Goal: Task Accomplishment & Management: Use online tool/utility

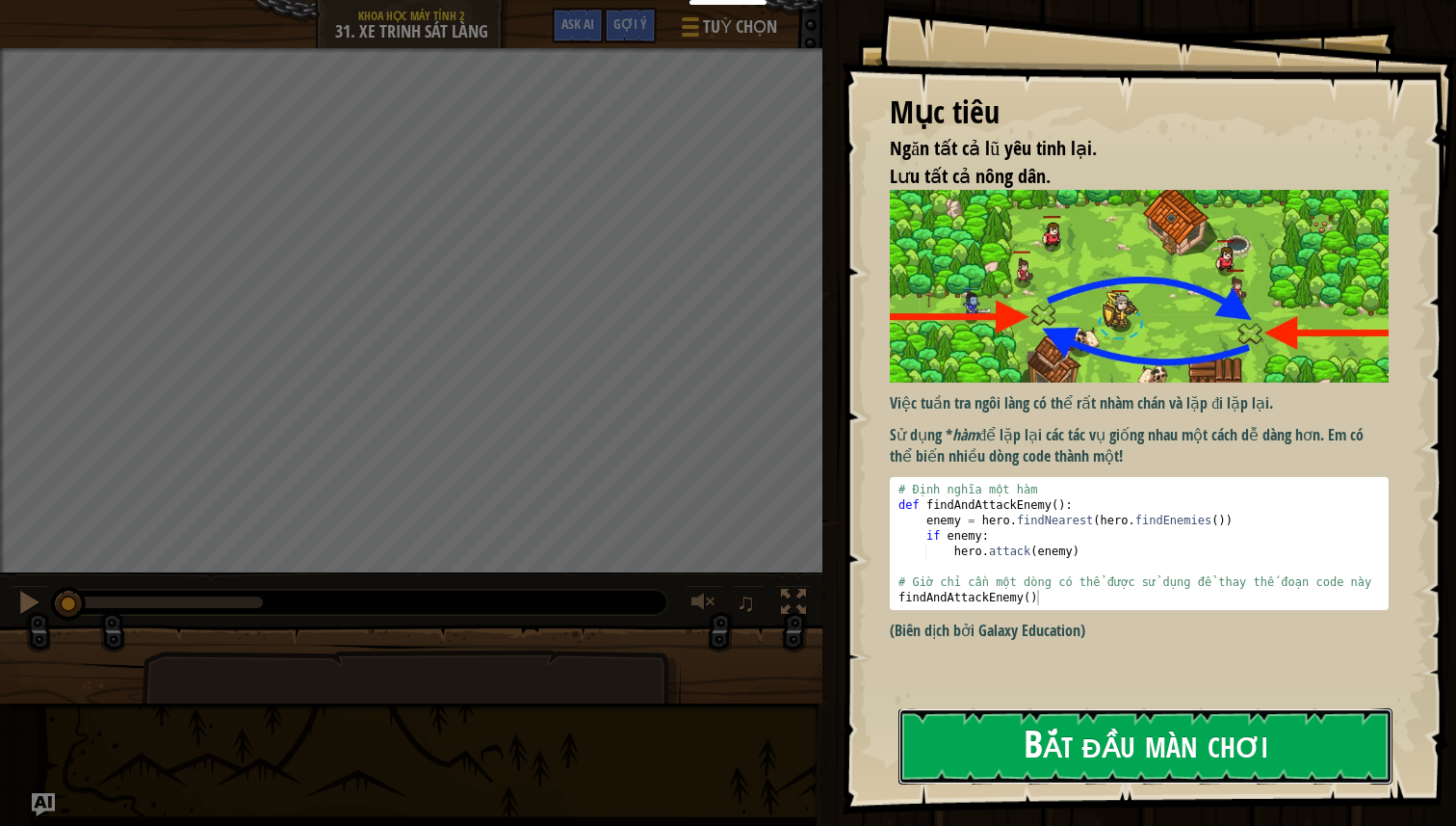
click at [1049, 778] on button "Bắt đầu màn chơi" at bounding box center [1145, 745] width 495 height 76
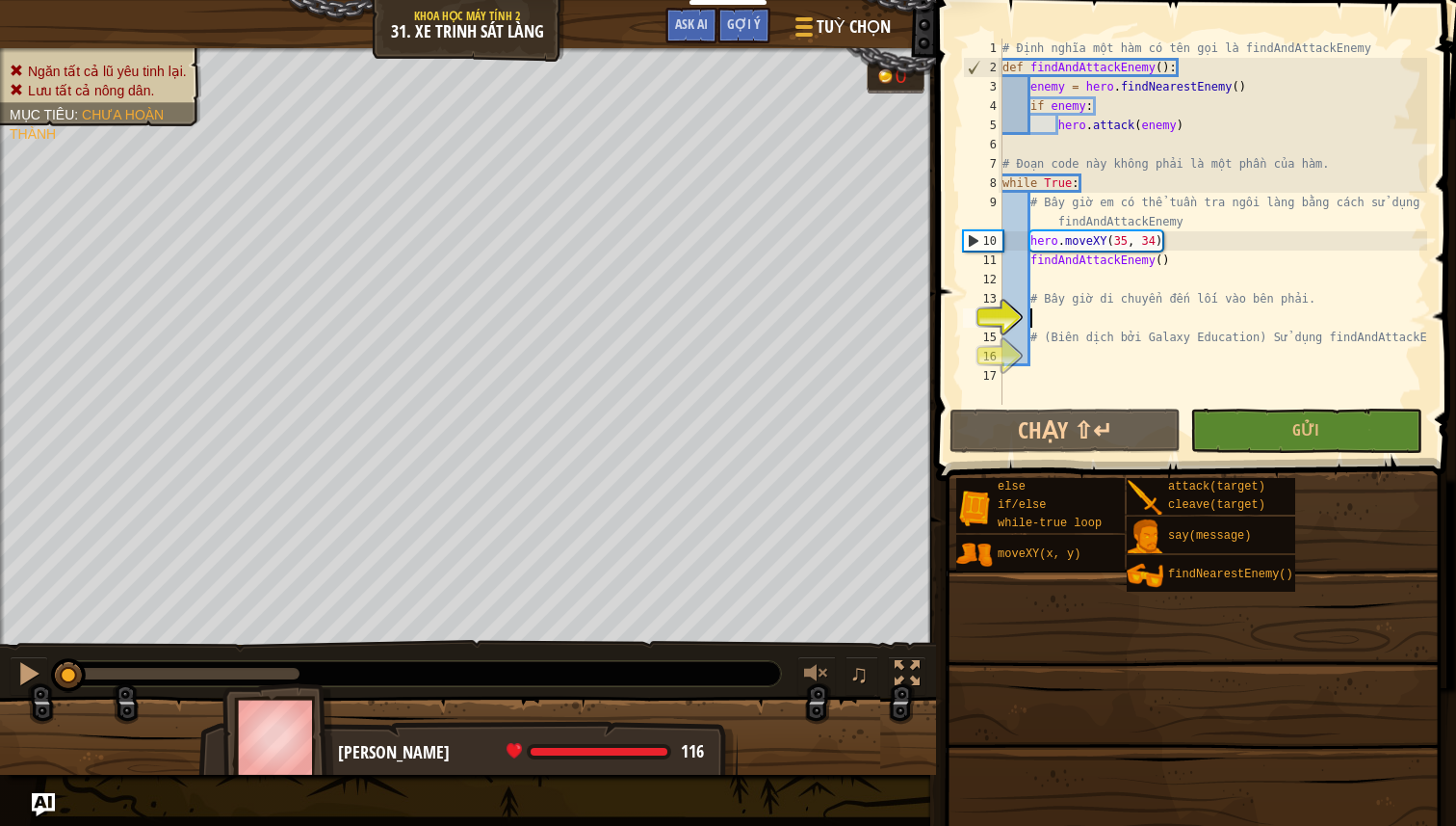
click at [1075, 306] on div "# Định nghĩa một hàm có tên gọi là findAndAttackEnemy def findAndAttackEnemy ( …" at bounding box center [1271, 241] width 543 height 405
type textarea "# Bây giờ di chuyển đến lối vào bên phải."
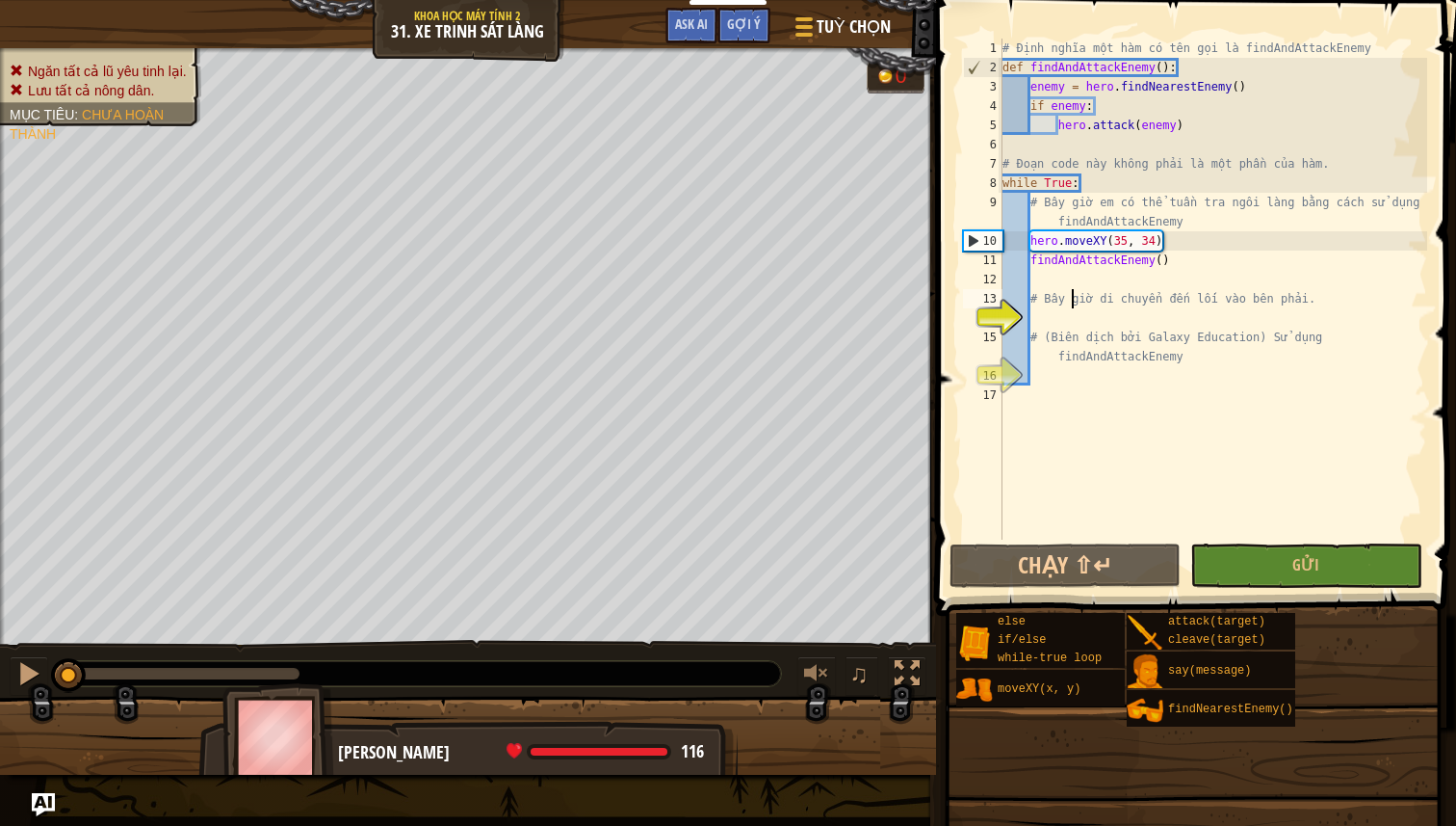
click at [1098, 315] on div "# Định nghĩa một hàm có tên gọi là findAndAttackEnemy def findAndAttackEnemy ( …" at bounding box center [1213, 309] width 429 height 539
click at [1000, 566] on button "Chạy ⇧↵" at bounding box center [1065, 565] width 231 height 45
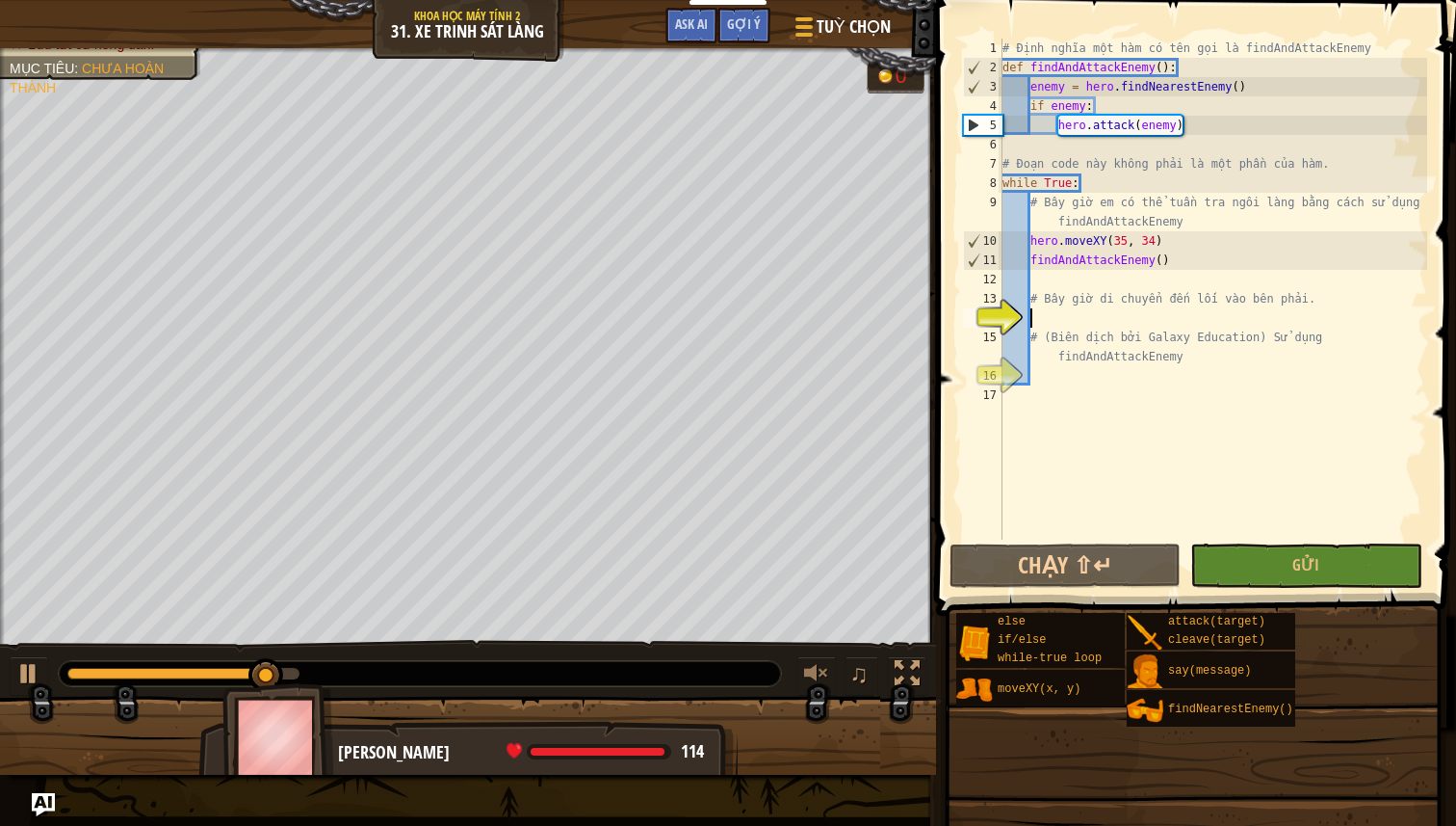
click at [1256, 313] on div "# Định nghĩa một hàm có tên gọi là findAndAttackEnemy def findAndAttackEnemy ( …" at bounding box center [1213, 309] width 429 height 539
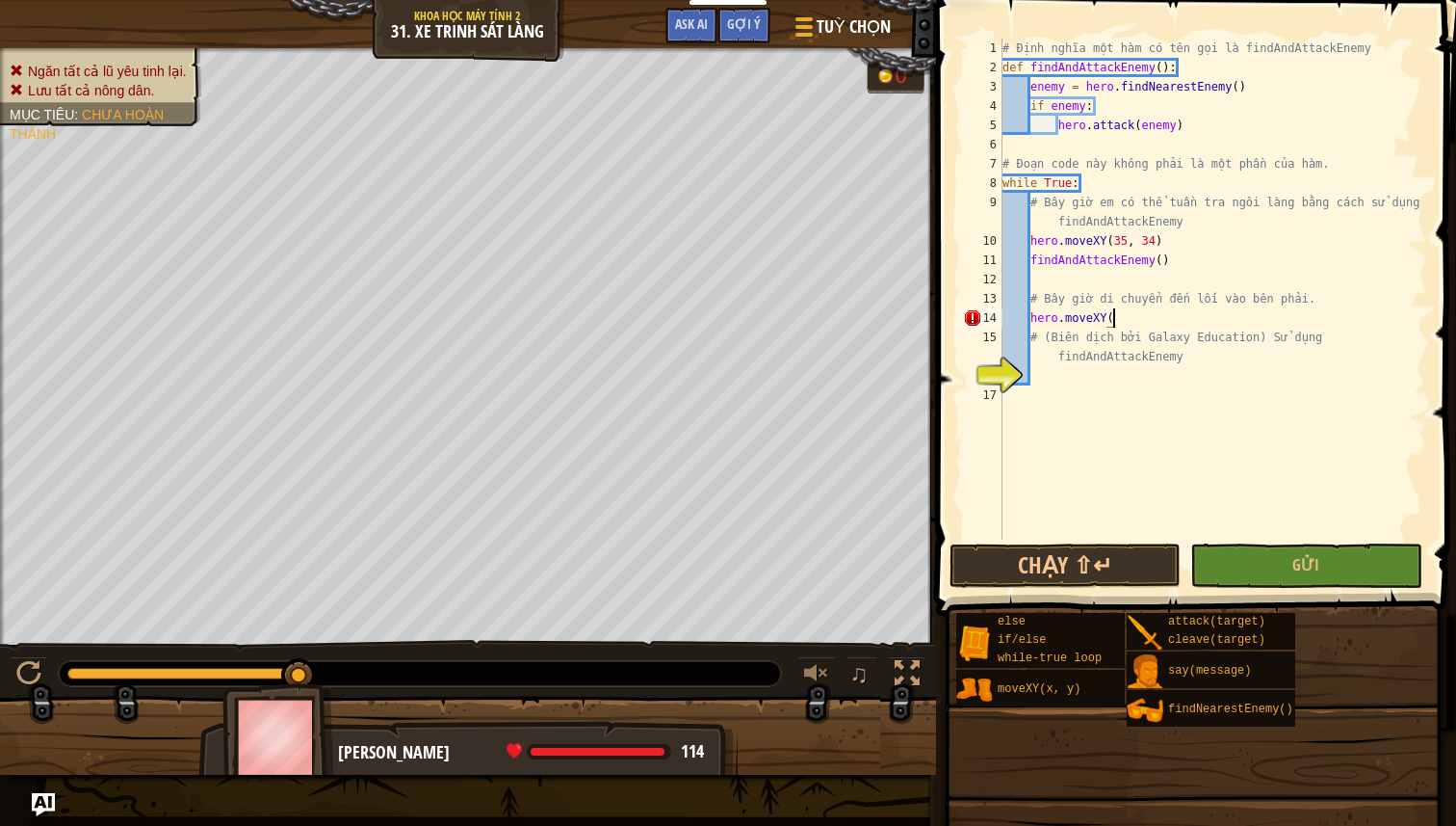
scroll to position [9, 4]
click at [1114, 315] on div "# Định nghĩa một hàm có tên gọi là findAndAttackEnemy def findAndAttackEnemy ( …" at bounding box center [1213, 309] width 429 height 539
click at [1147, 551] on button "Chạy ⇧↵" at bounding box center [1065, 565] width 231 height 45
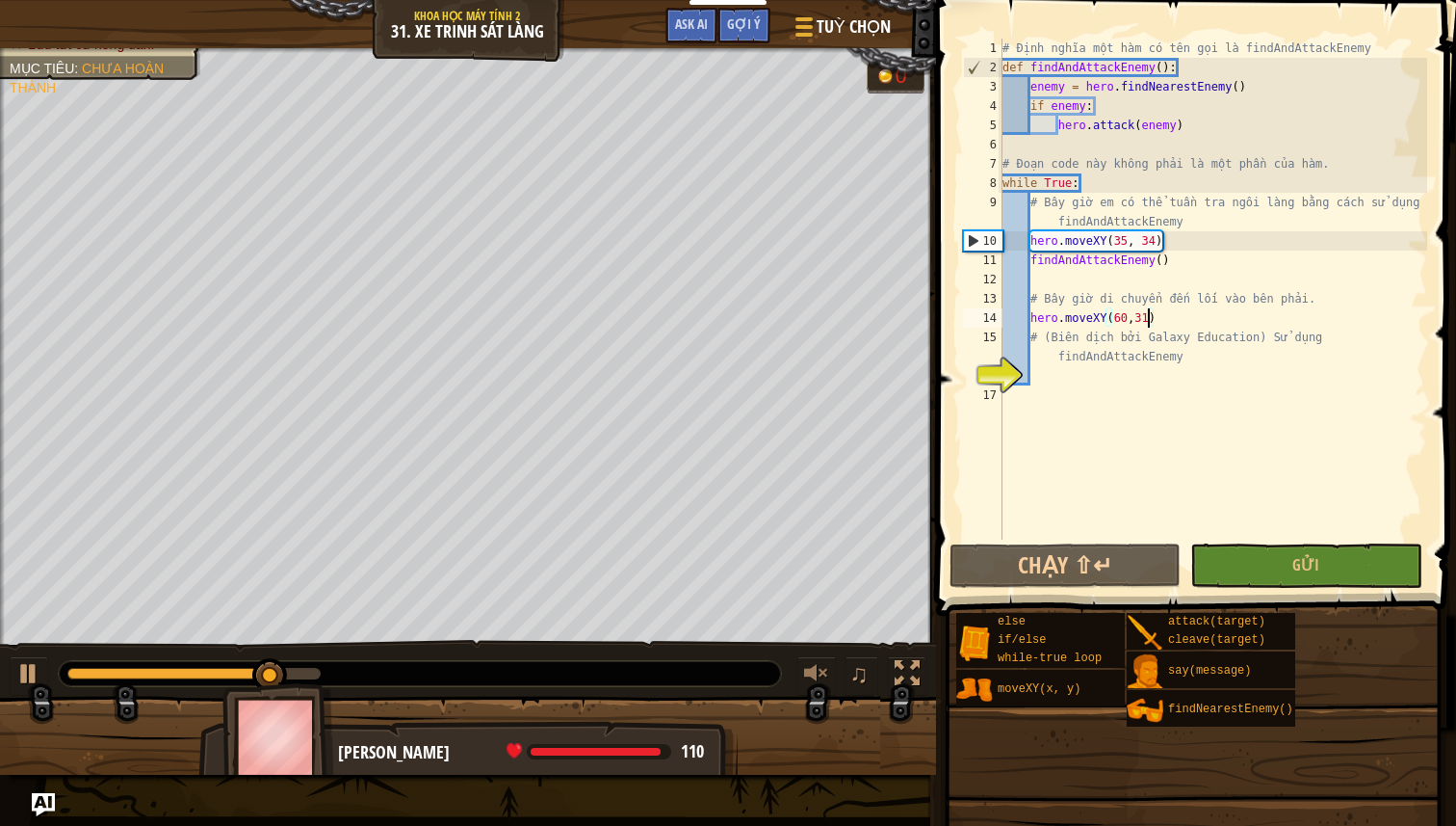
click at [1129, 268] on div "# Định nghĩa một hàm có tên gọi là findAndAttackEnemy def findAndAttackEnemy ( …" at bounding box center [1213, 309] width 429 height 539
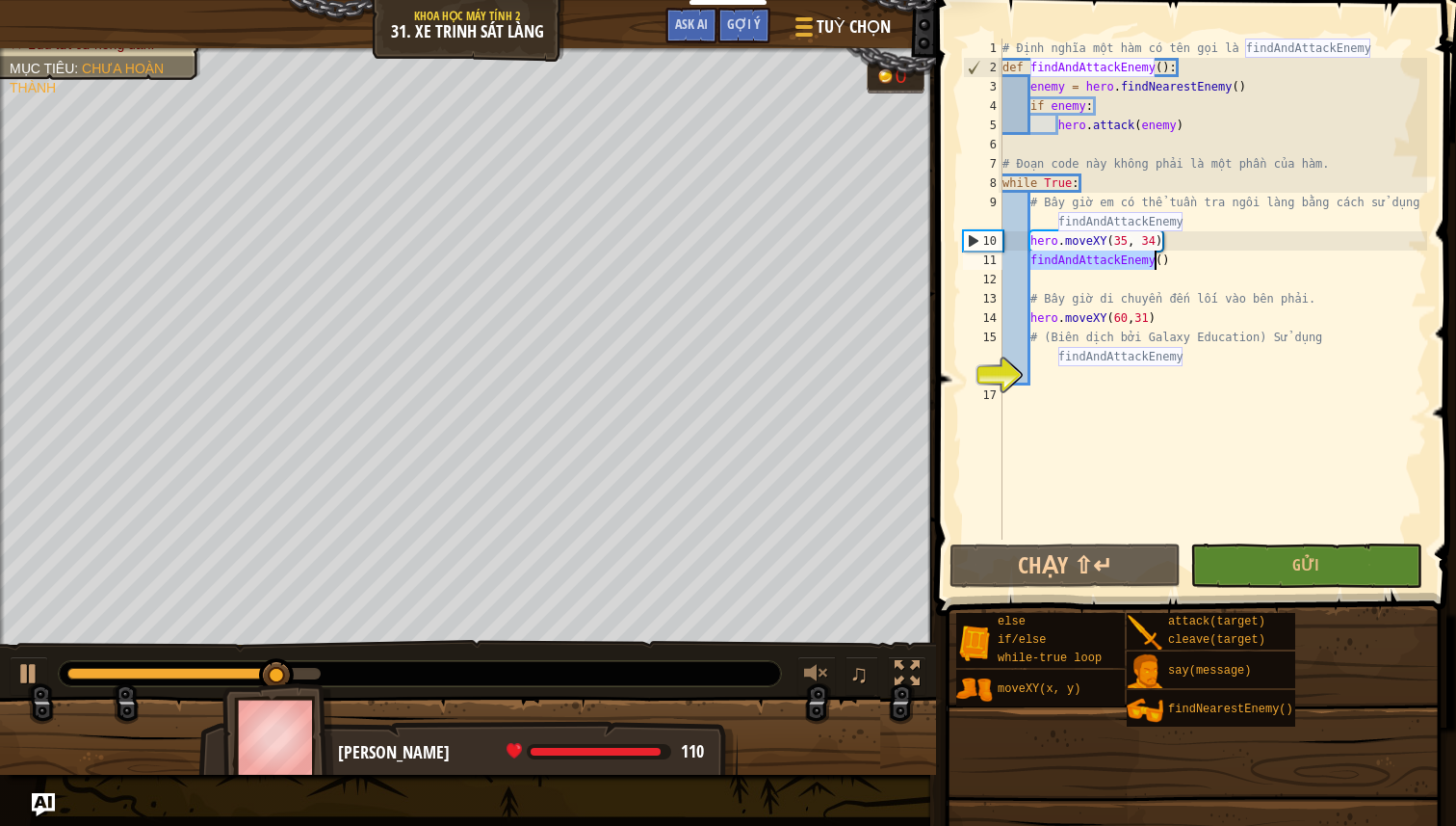
click at [1129, 268] on div "# Định nghĩa một hàm có tên gọi là findAndAttackEnemy def findAndAttackEnemy ( …" at bounding box center [1213, 309] width 429 height 539
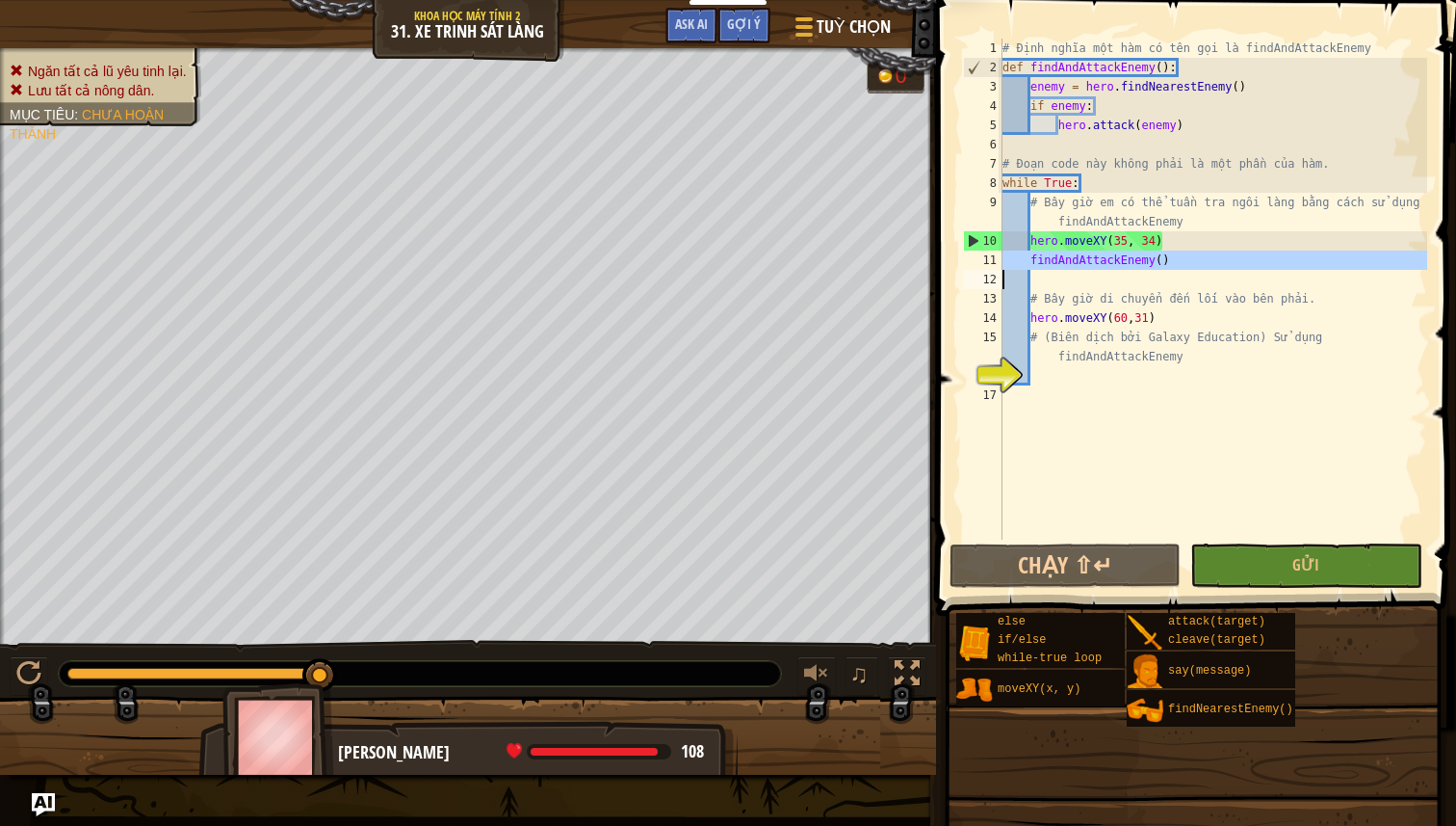
click at [1190, 315] on div "# Định nghĩa một hàm có tên gọi là findAndAttackEnemy def findAndAttackEnemy ( …" at bounding box center [1213, 309] width 429 height 539
type textarea "hero.moveXY(60,31)"
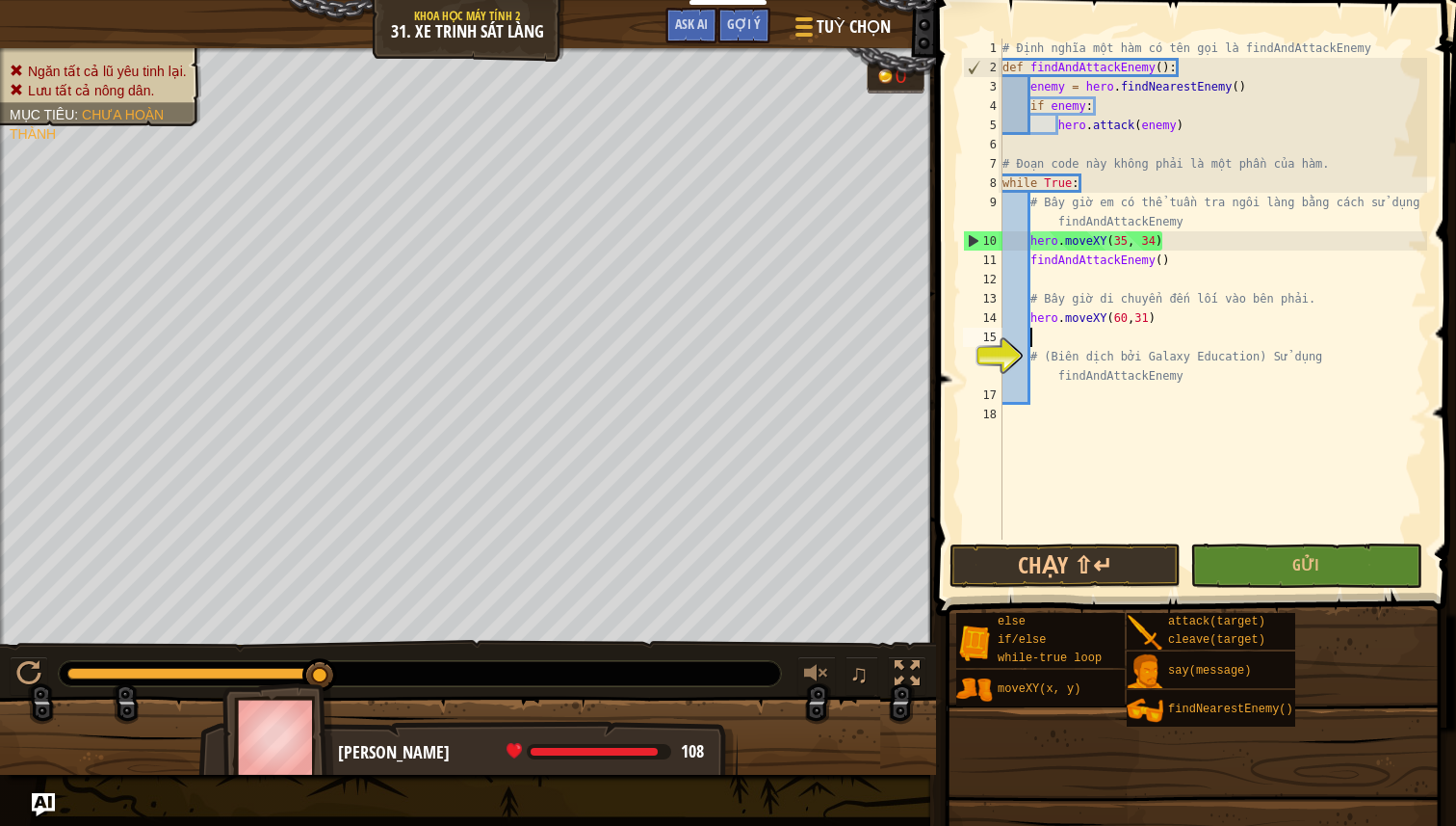
paste textarea
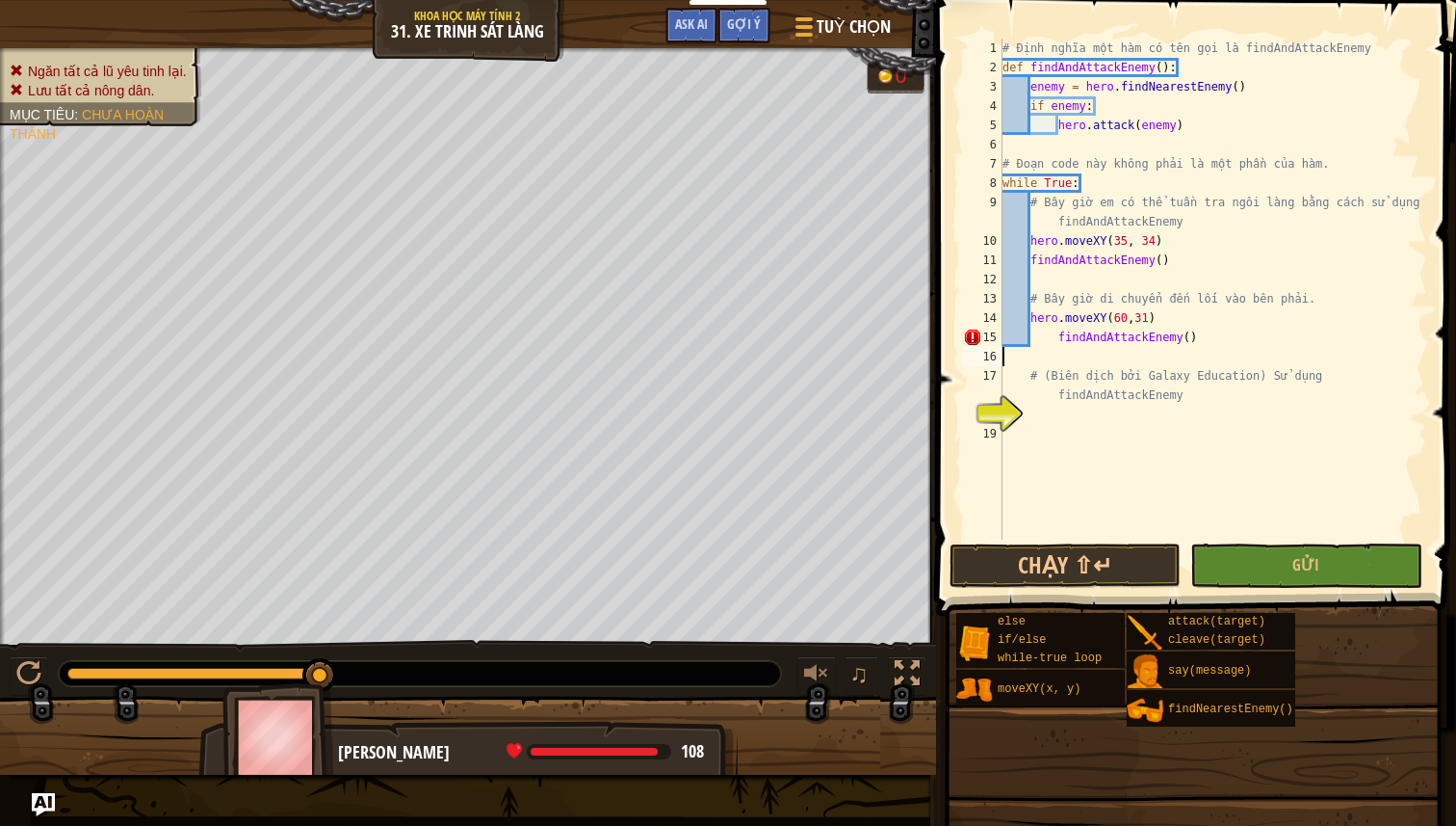
click at [1058, 336] on div "# Định nghĩa một hàm có tên gọi là findAndAttackEnemy def findAndAttackEnemy ( …" at bounding box center [1213, 309] width 429 height 539
click at [1064, 548] on button "Chạy ⇧↵" at bounding box center [1065, 565] width 231 height 45
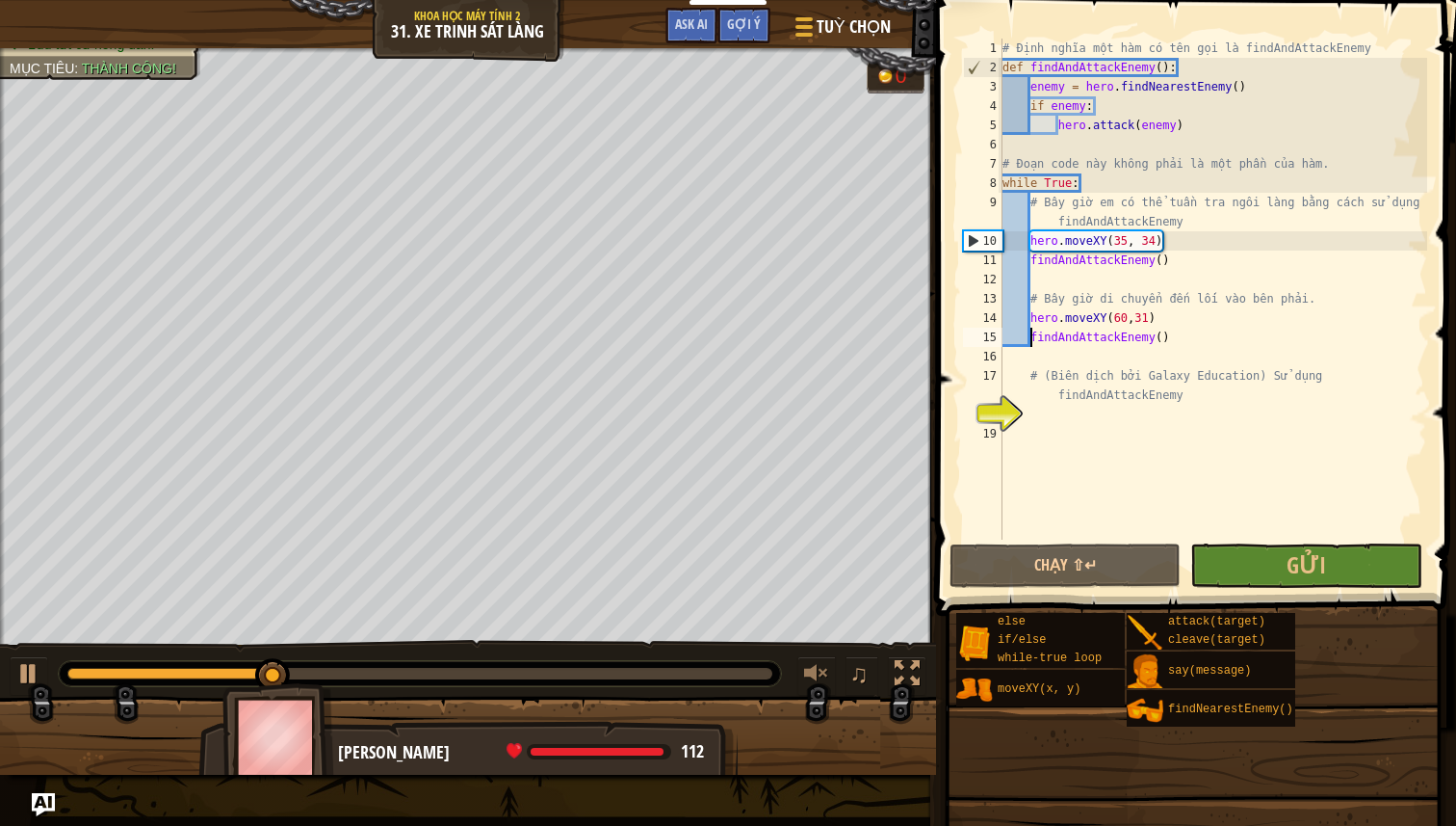
click at [1069, 185] on div "# Định nghĩa một hàm có tên gọi là findAndAttackEnemy def findAndAttackEnemy ( …" at bounding box center [1213, 309] width 429 height 539
click at [1099, 315] on div "# Định nghĩa một hàm có tên gọi là findAndAttackEnemy def findAndAttackEnemy ( …" at bounding box center [1213, 309] width 429 height 539
click at [1212, 300] on div "# Định nghĩa một hàm có tên gọi là findAndAttackEnemy def findAndAttackEnemy ( …" at bounding box center [1213, 309] width 429 height 539
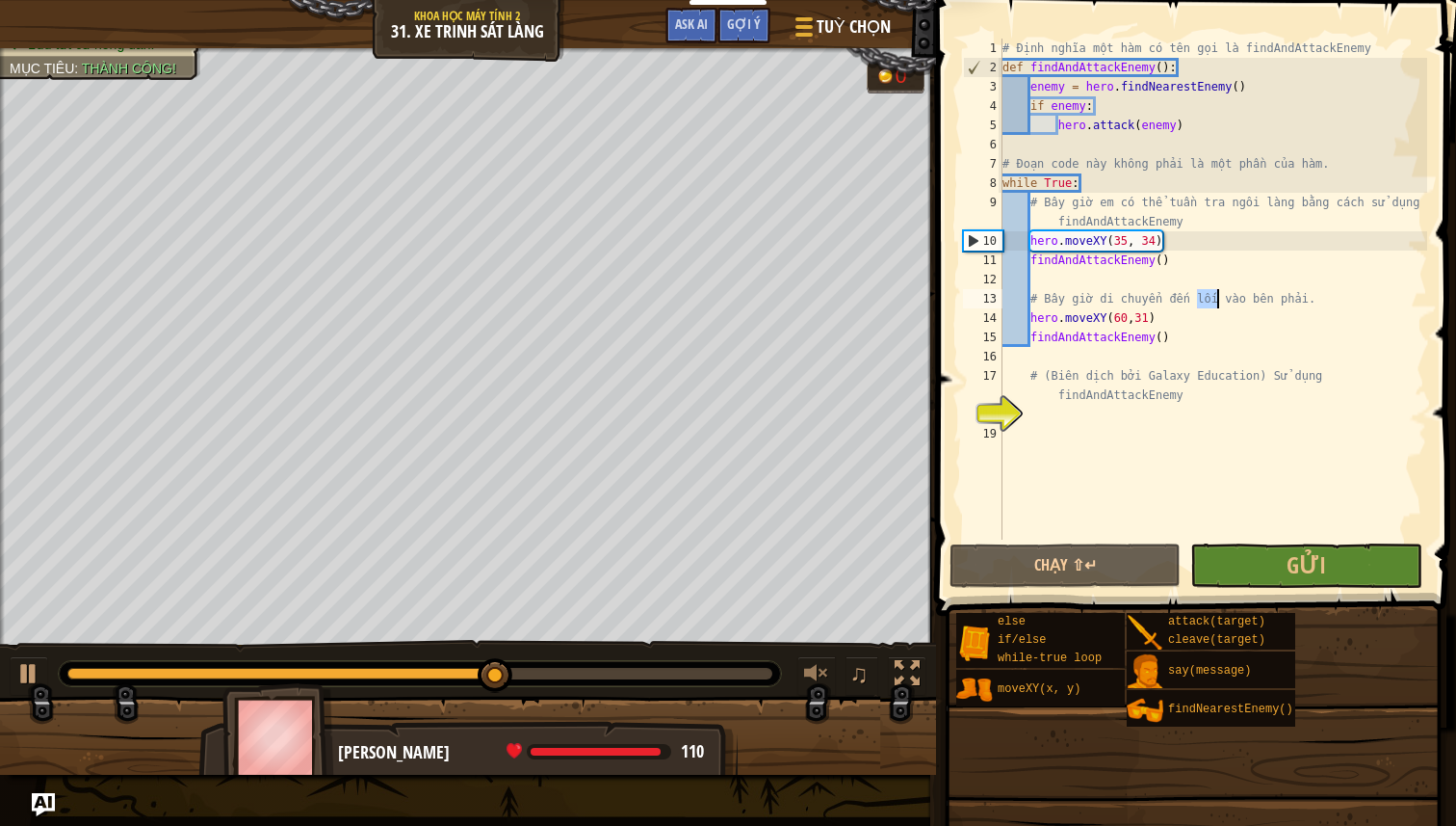
click at [1212, 300] on div "# Định nghĩa một hàm có tên gọi là findAndAttackEnemy def findAndAttackEnemy ( …" at bounding box center [1213, 309] width 429 height 539
type textarea "# Bây giờ di chuyển đến lối vào bên phải. hero.moveXY(60,31)"
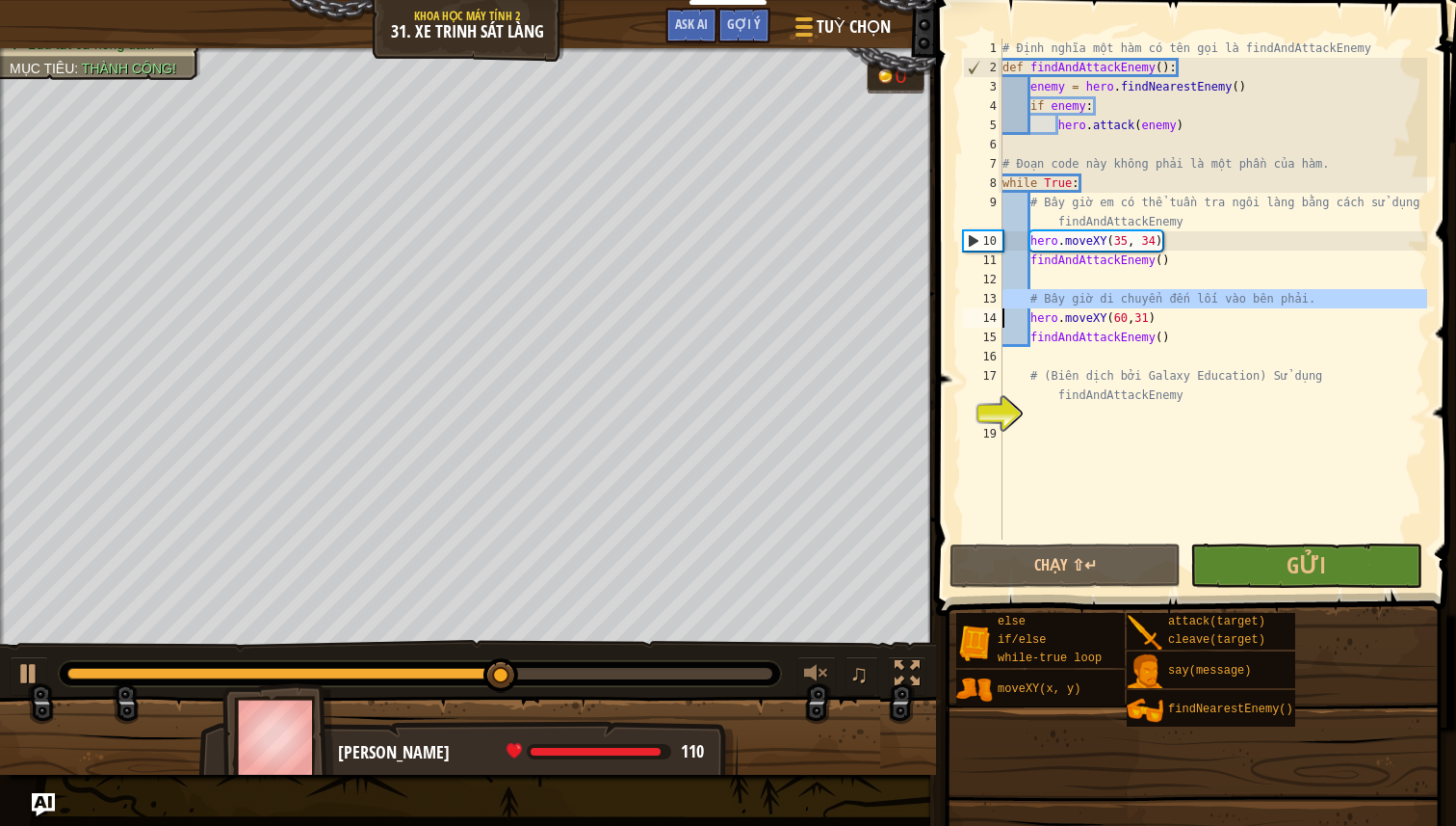
click at [1212, 300] on div "# Định nghĩa một hàm có tên gọi là findAndAttackEnemy def findAndAttackEnemy ( …" at bounding box center [1213, 309] width 429 height 539
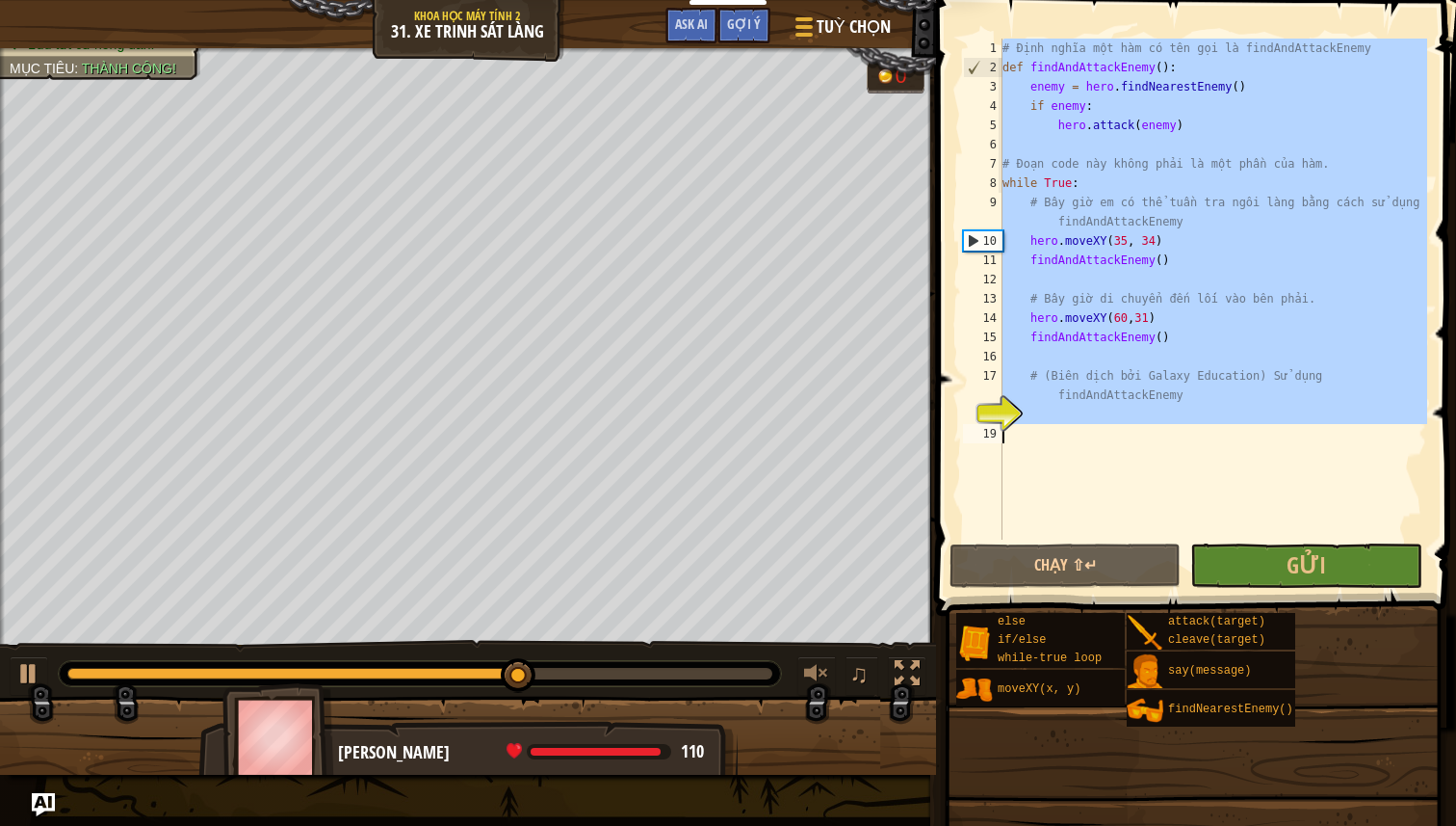
click at [1212, 300] on div "# Định nghĩa một hàm có tên gọi là findAndAttackEnemy def findAndAttackEnemy ( …" at bounding box center [1213, 309] width 429 height 539
type textarea "# Bây giờ di chuyển đến lối vào bên phải."
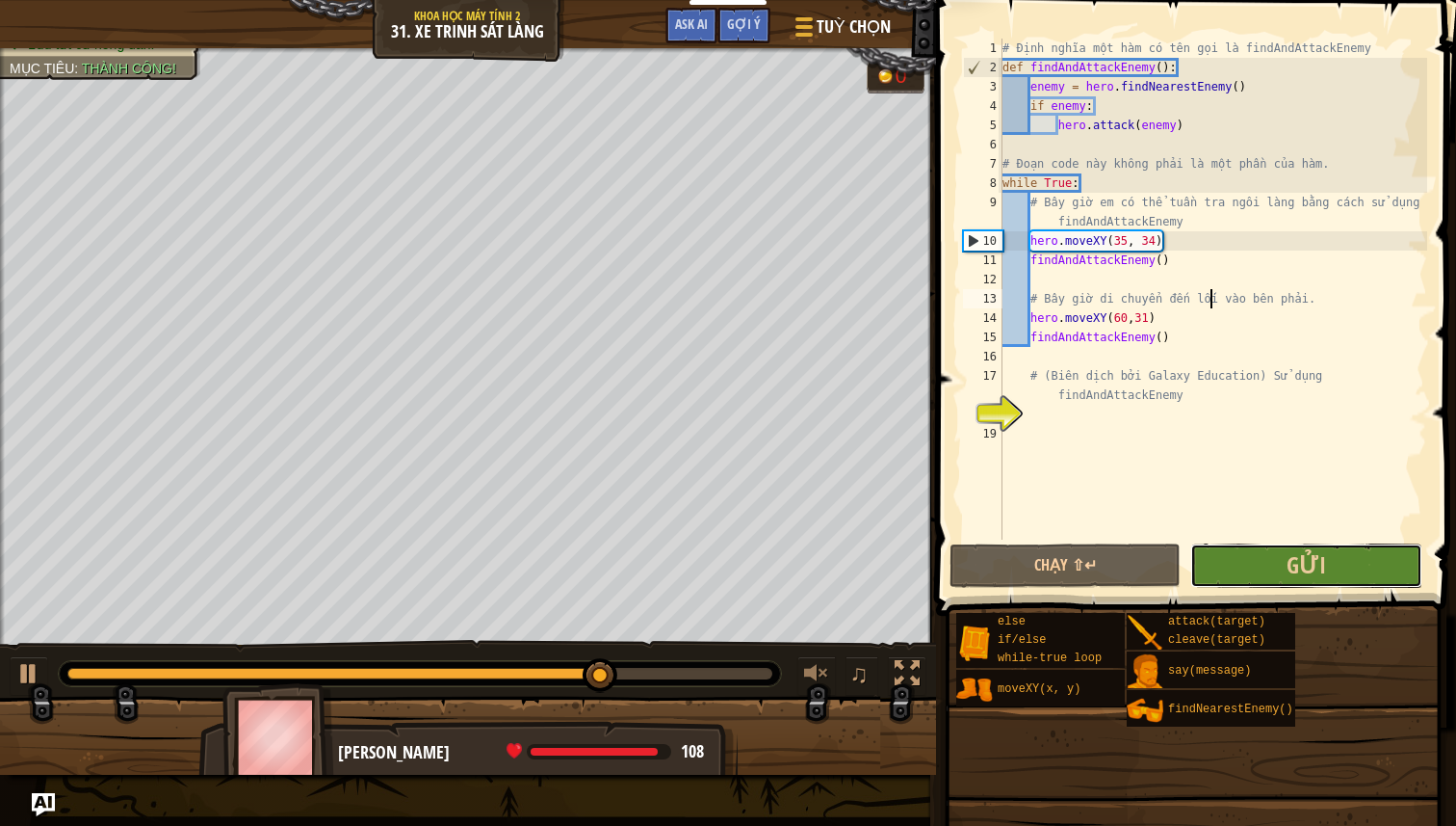
click at [1255, 572] on button "Gửi" at bounding box center [1306, 565] width 231 height 45
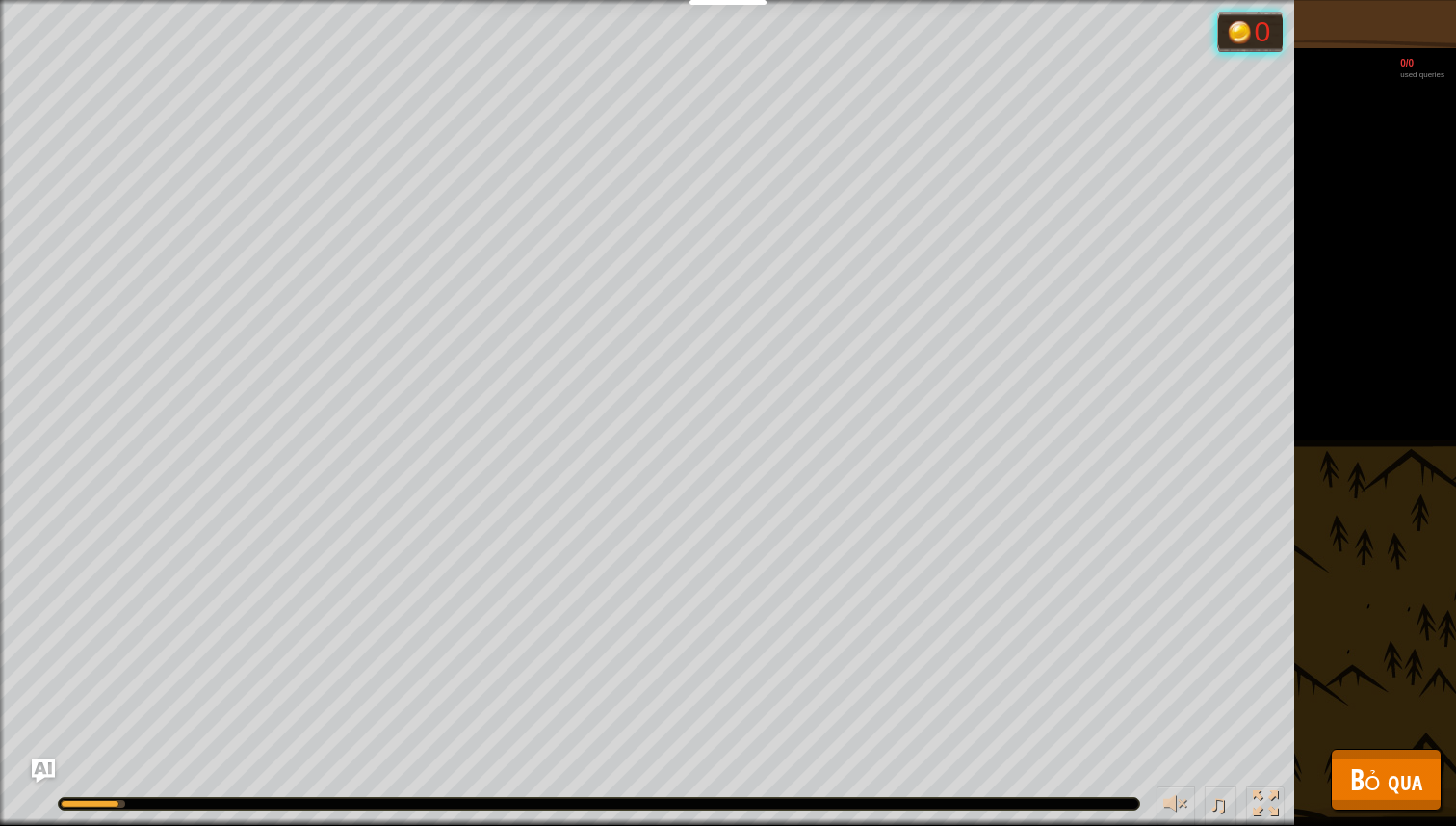
click at [1336, 778] on button "Bỏ qua" at bounding box center [1386, 779] width 110 height 62
